Goal: Task Accomplishment & Management: Use online tool/utility

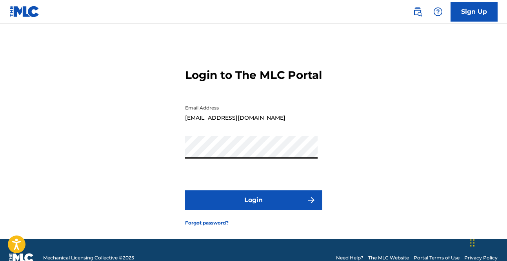
click at [185, 190] on button "Login" at bounding box center [253, 200] width 137 height 20
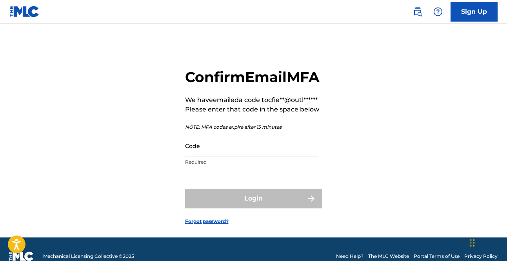
click at [261, 157] on input "Code" at bounding box center [251, 145] width 132 height 22
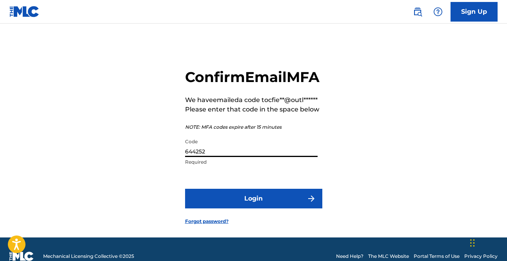
type input "644252"
click at [264, 208] on button "Login" at bounding box center [253, 198] width 137 height 20
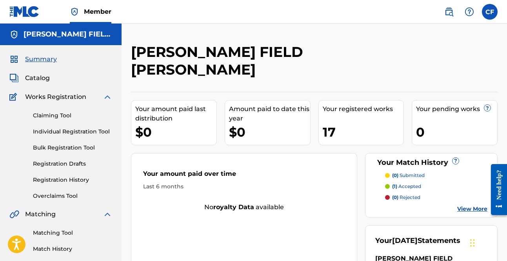
click at [58, 195] on link "Overclaims Tool" at bounding box center [72, 196] width 79 height 8
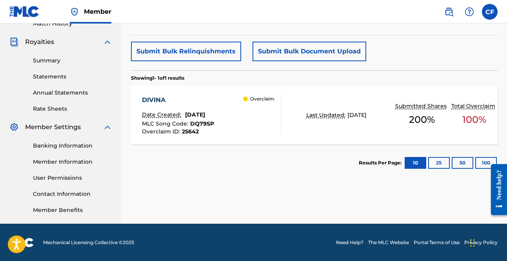
scroll to position [225, 0]
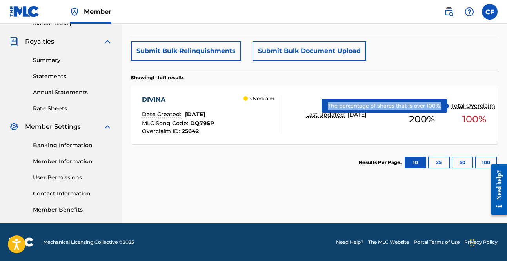
click at [456, 107] on p "Total Overclaim" at bounding box center [474, 105] width 46 height 8
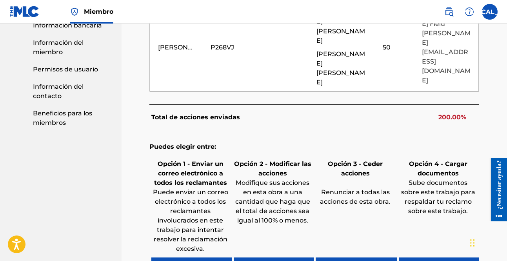
scroll to position [514, 0]
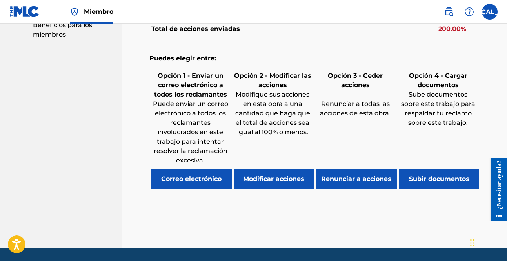
click at [340, 175] on font "Renunciar a acciones" at bounding box center [356, 178] width 70 height 7
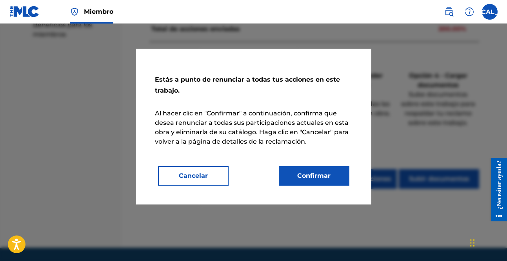
click at [319, 173] on font "Confirmar" at bounding box center [313, 175] width 33 height 7
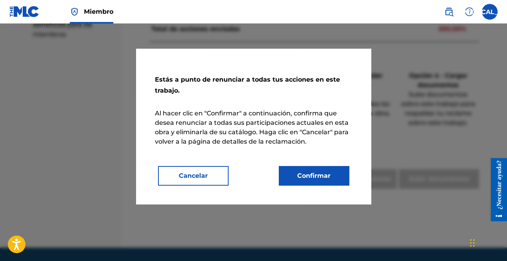
scroll to position [20, 0]
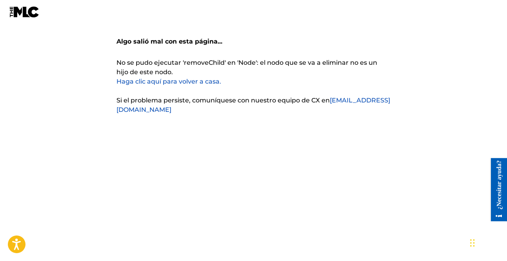
click at [196, 78] on font "Haga clic aquí para volver a casa." at bounding box center [168, 81] width 105 height 7
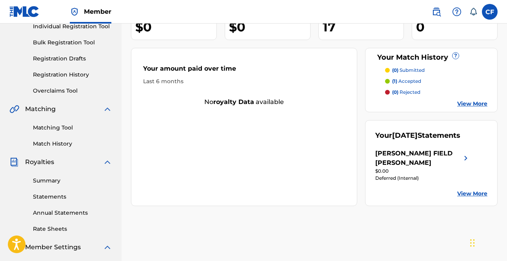
scroll to position [118, 0]
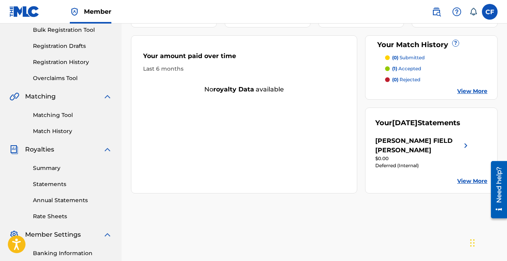
click at [68, 80] on link "Overclaims Tool" at bounding box center [72, 78] width 79 height 8
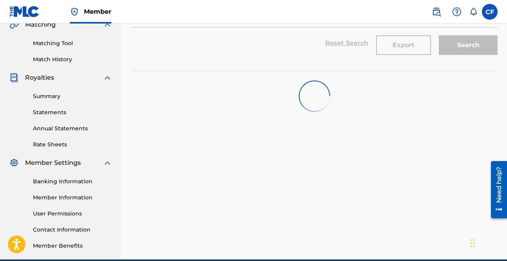
scroll to position [196, 0]
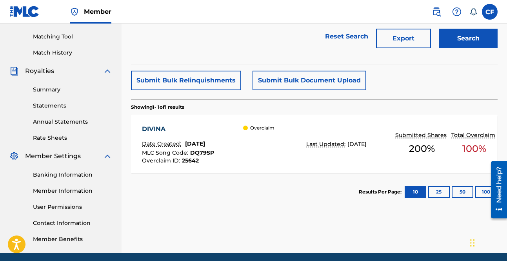
click at [357, 145] on span "[DATE]" at bounding box center [356, 143] width 19 height 7
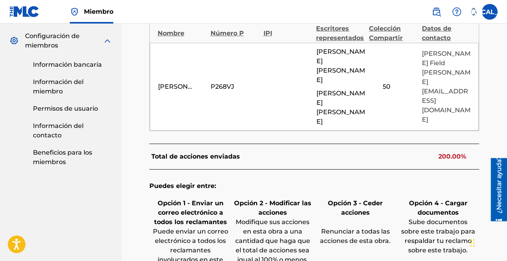
scroll to position [467, 0]
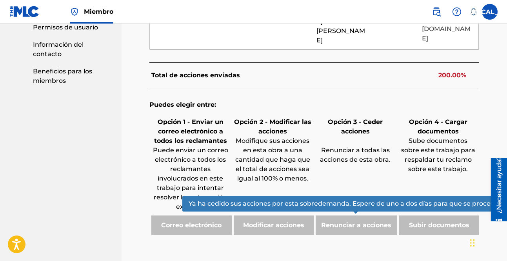
click at [352, 215] on div "Renunciar a acciones" at bounding box center [354, 225] width 83 height 20
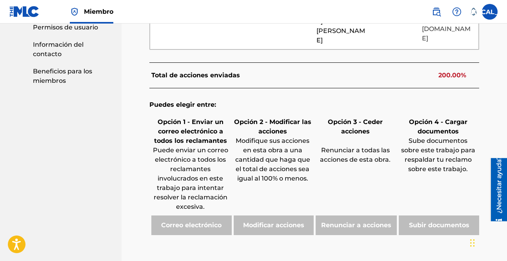
click at [254, 215] on div "Modificar acciones" at bounding box center [273, 225] width 82 height 20
click at [195, 189] on div "Opción 1 - Enviar un correo electrónico a todos los reclamantes Puede enviar un…" at bounding box center [190, 165] width 82 height 100
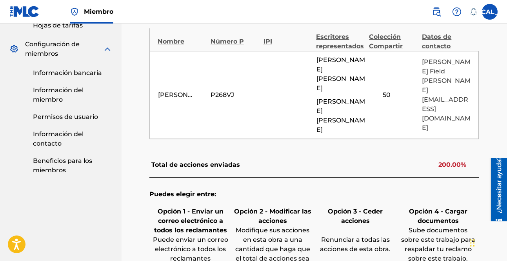
scroll to position [274, 0]
